Goal: Check status: Check status

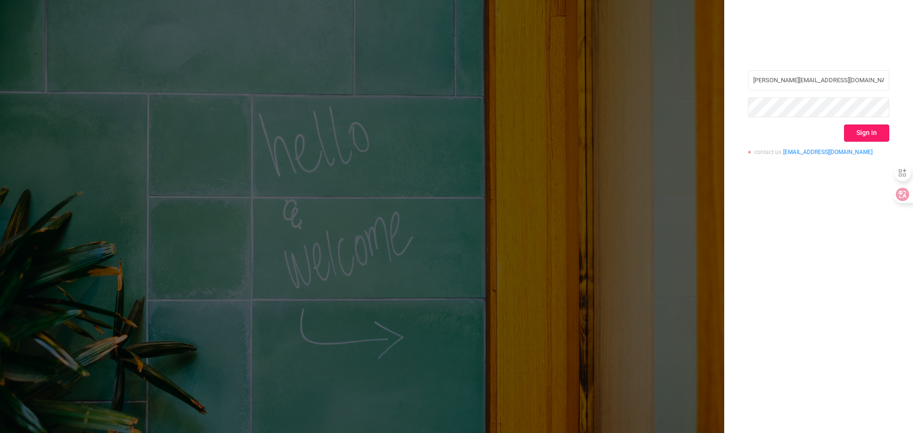
click at [861, 134] on button "Sign in" at bounding box center [866, 133] width 45 height 17
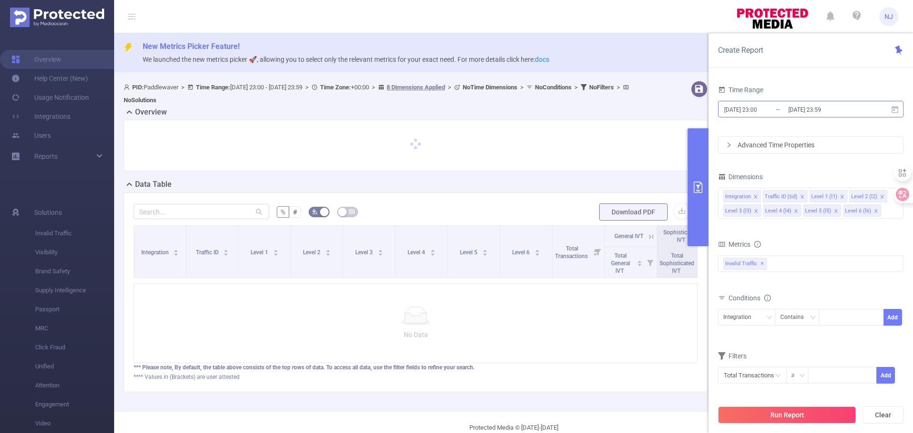
click at [762, 109] on input "[DATE] 23:00" at bounding box center [762, 109] width 77 height 13
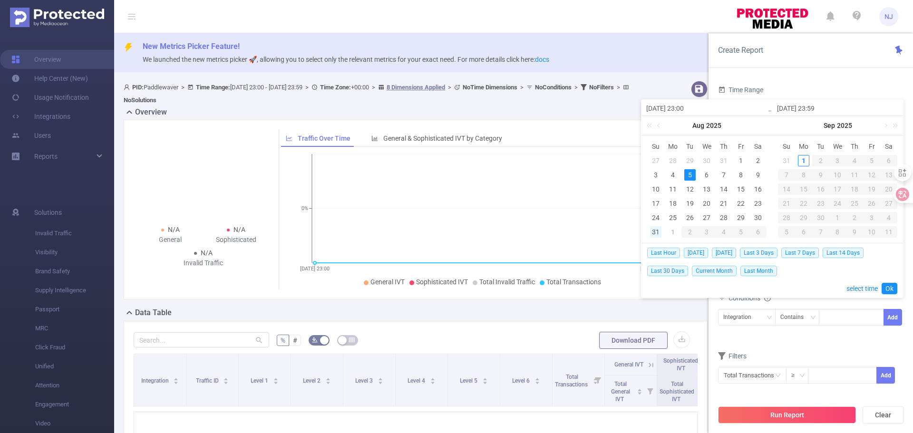
click at [656, 232] on div "31" at bounding box center [655, 231] width 11 height 11
type input "[DATE] 23:00"
type input "[DATE] 23:59"
type input "[DATE] 23:00"
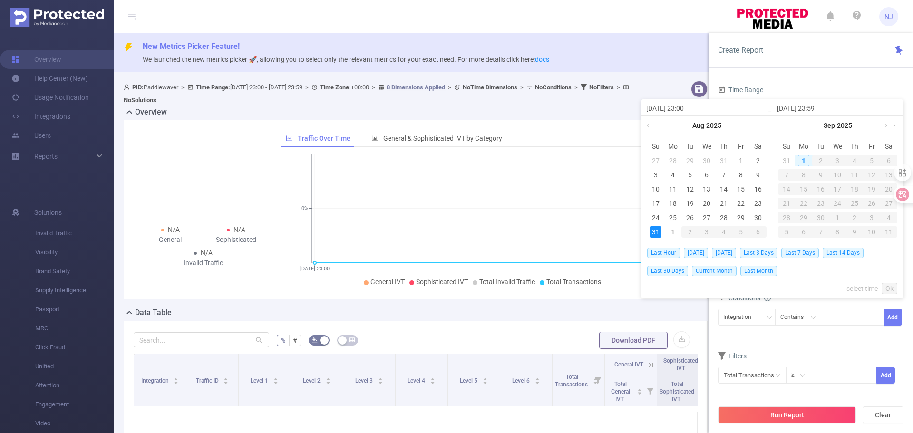
type input "[DATE] 23:59"
click at [858, 285] on link "select time" at bounding box center [862, 289] width 31 height 18
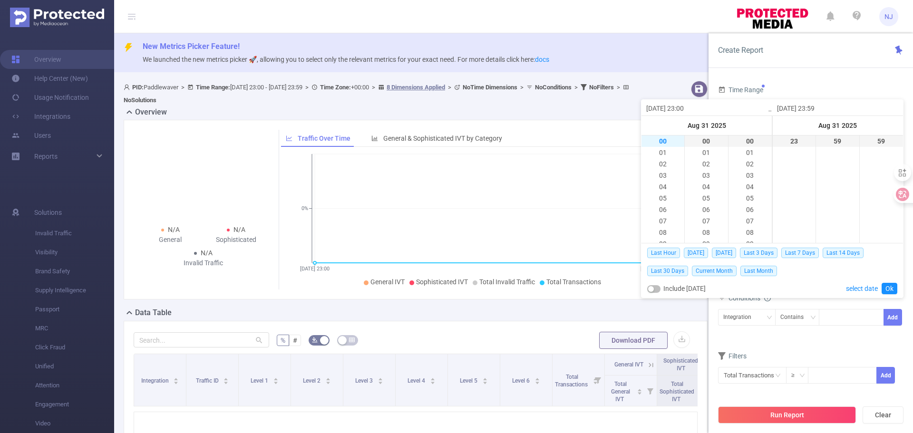
click at [666, 140] on li "00" at bounding box center [663, 141] width 43 height 11
type input "[DATE] 00:00"
click at [889, 287] on link "Ok" at bounding box center [890, 288] width 16 height 11
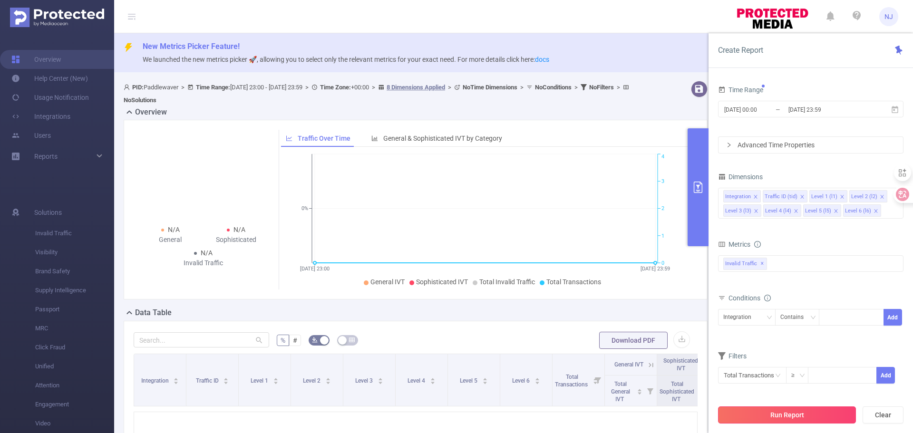
click at [795, 416] on button "Run Report" at bounding box center [787, 415] width 138 height 17
